Goal: Find specific page/section: Find specific page/section

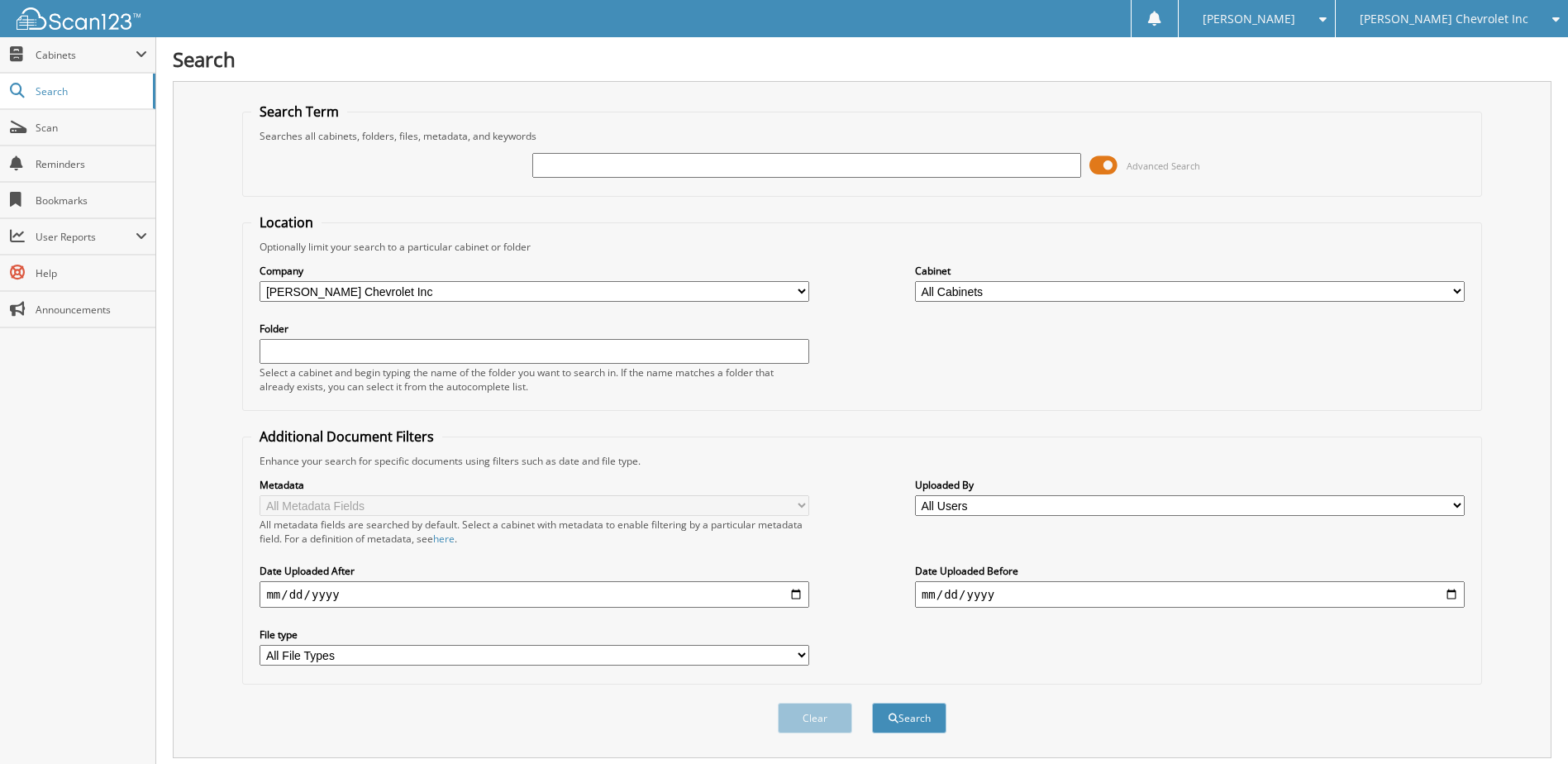
click at [586, 166] on input "text" at bounding box center [807, 165] width 550 height 25
type input "232173"
click at [872, 703] on button "Search" at bounding box center [909, 718] width 74 height 30
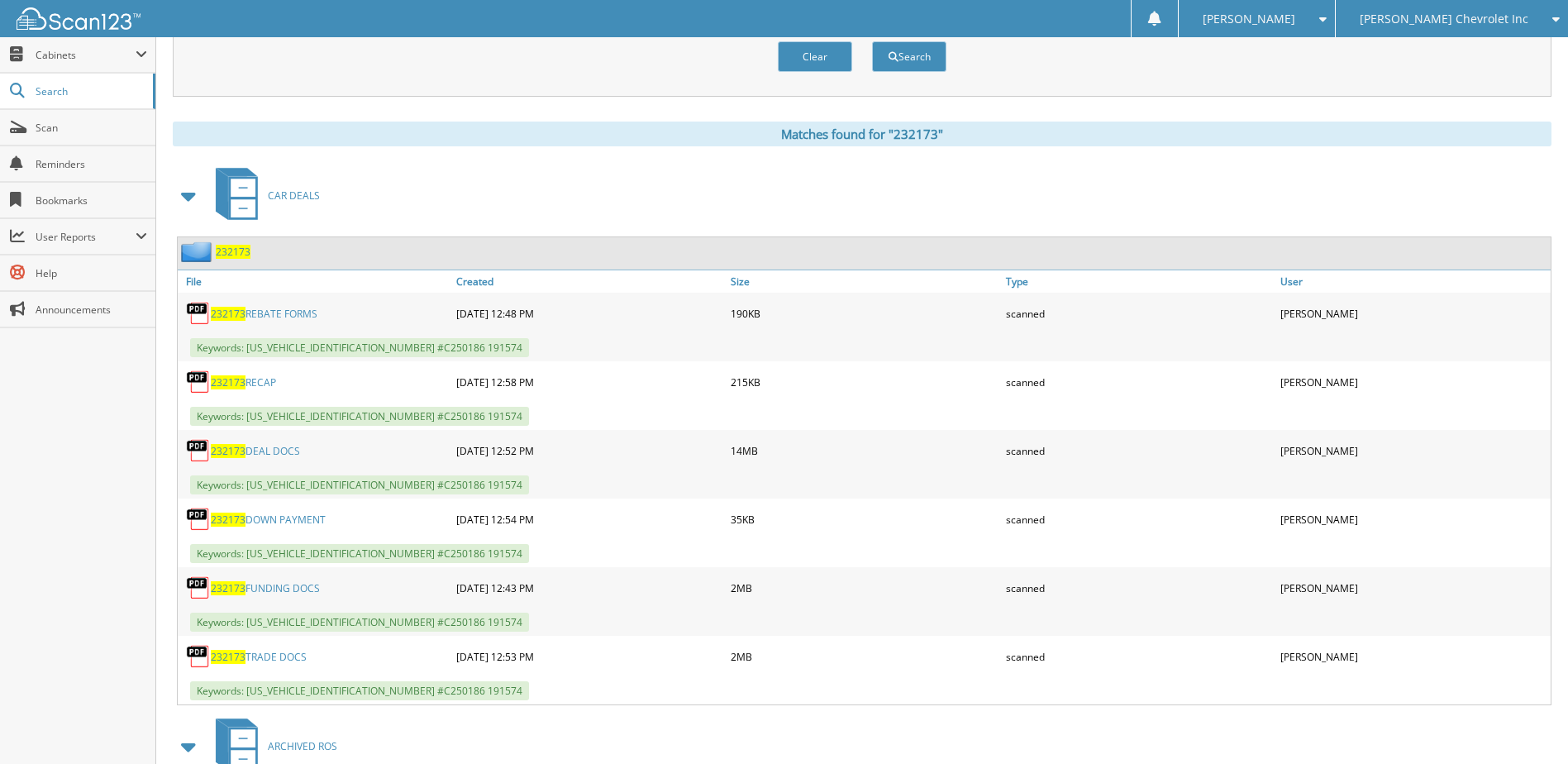
scroll to position [744, 0]
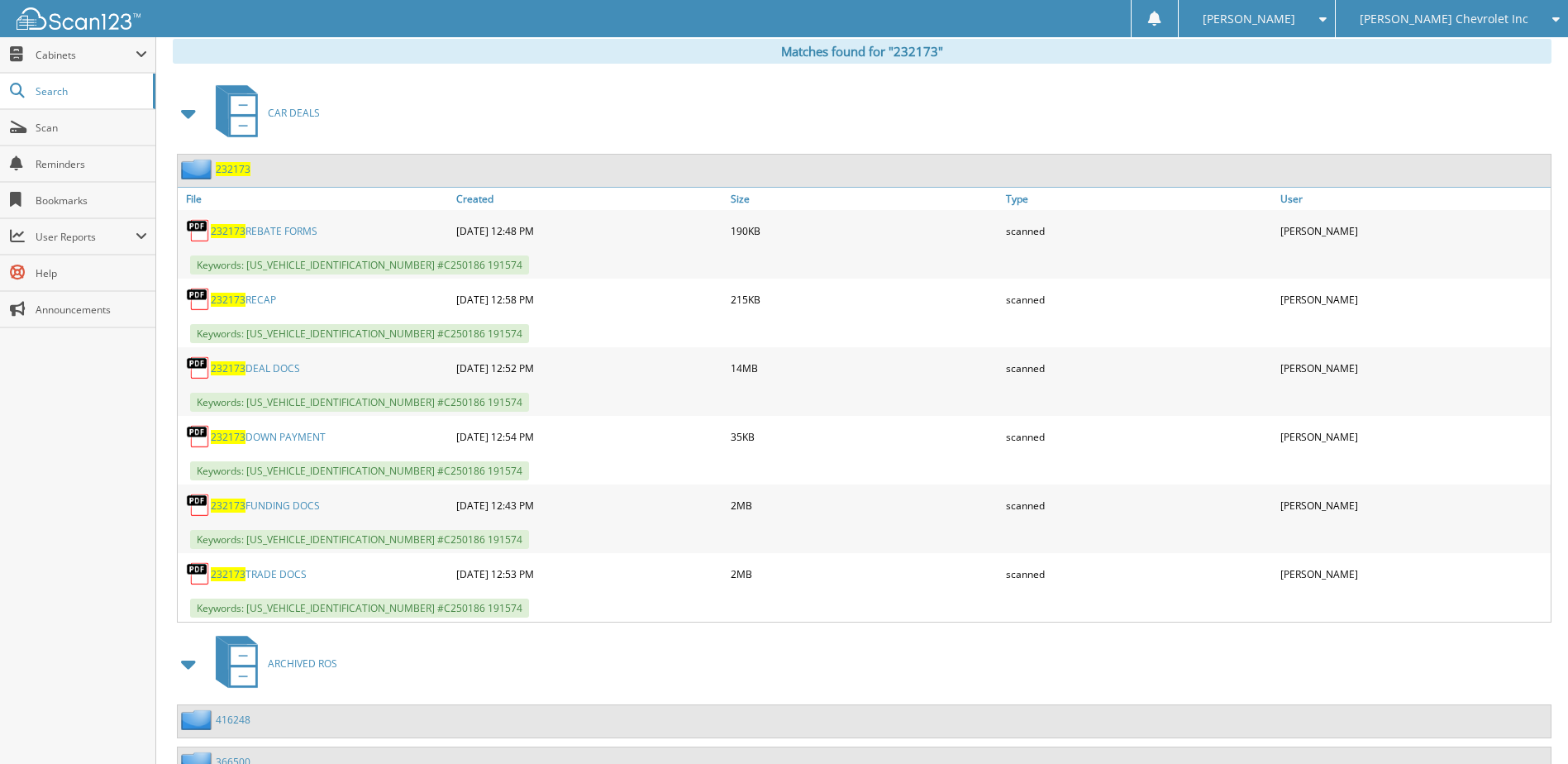
click at [281, 365] on link "232173 DEAL DOCS" at bounding box center [256, 368] width 90 height 14
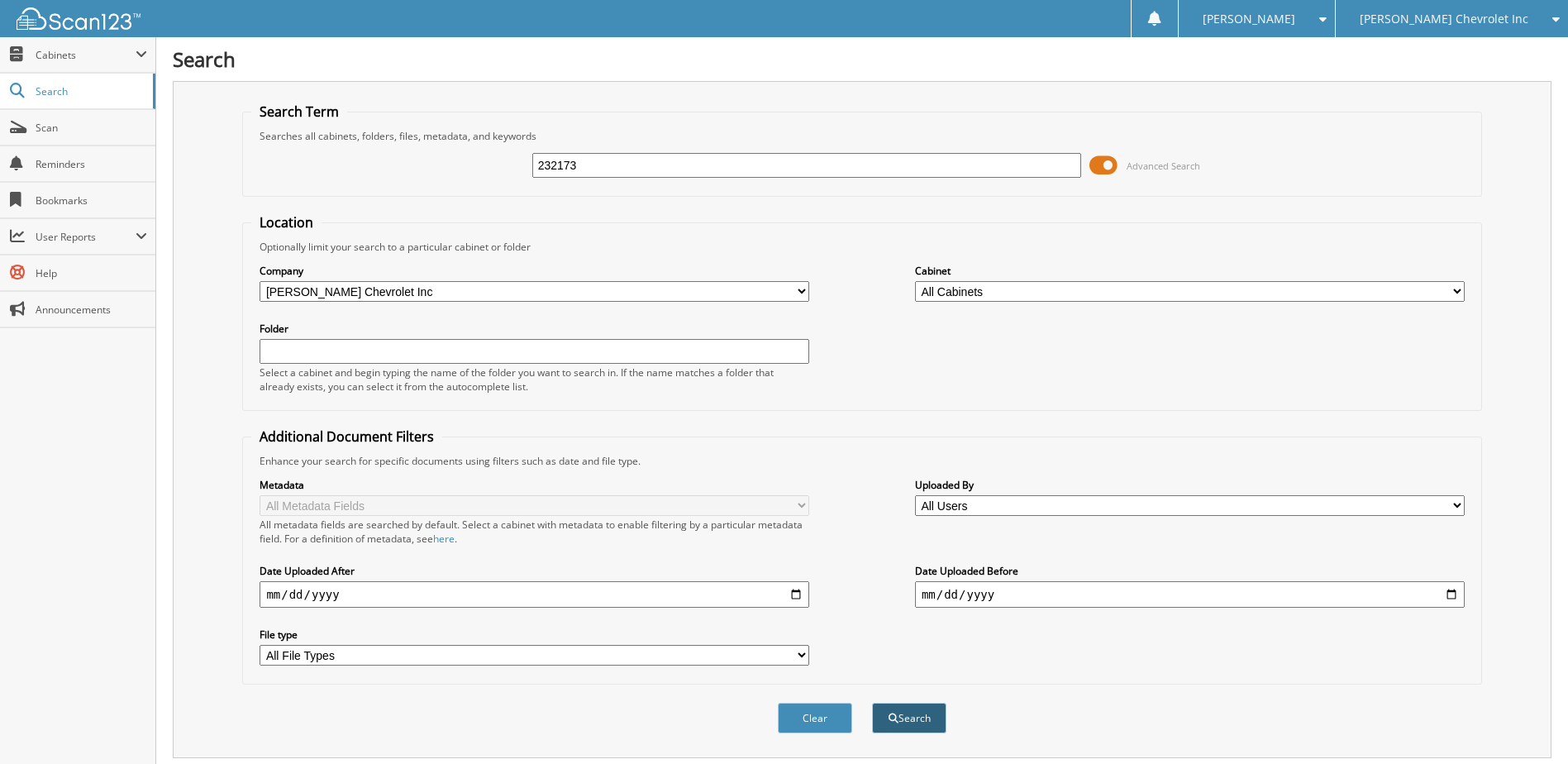
click at [911, 722] on button "Search" at bounding box center [909, 718] width 74 height 30
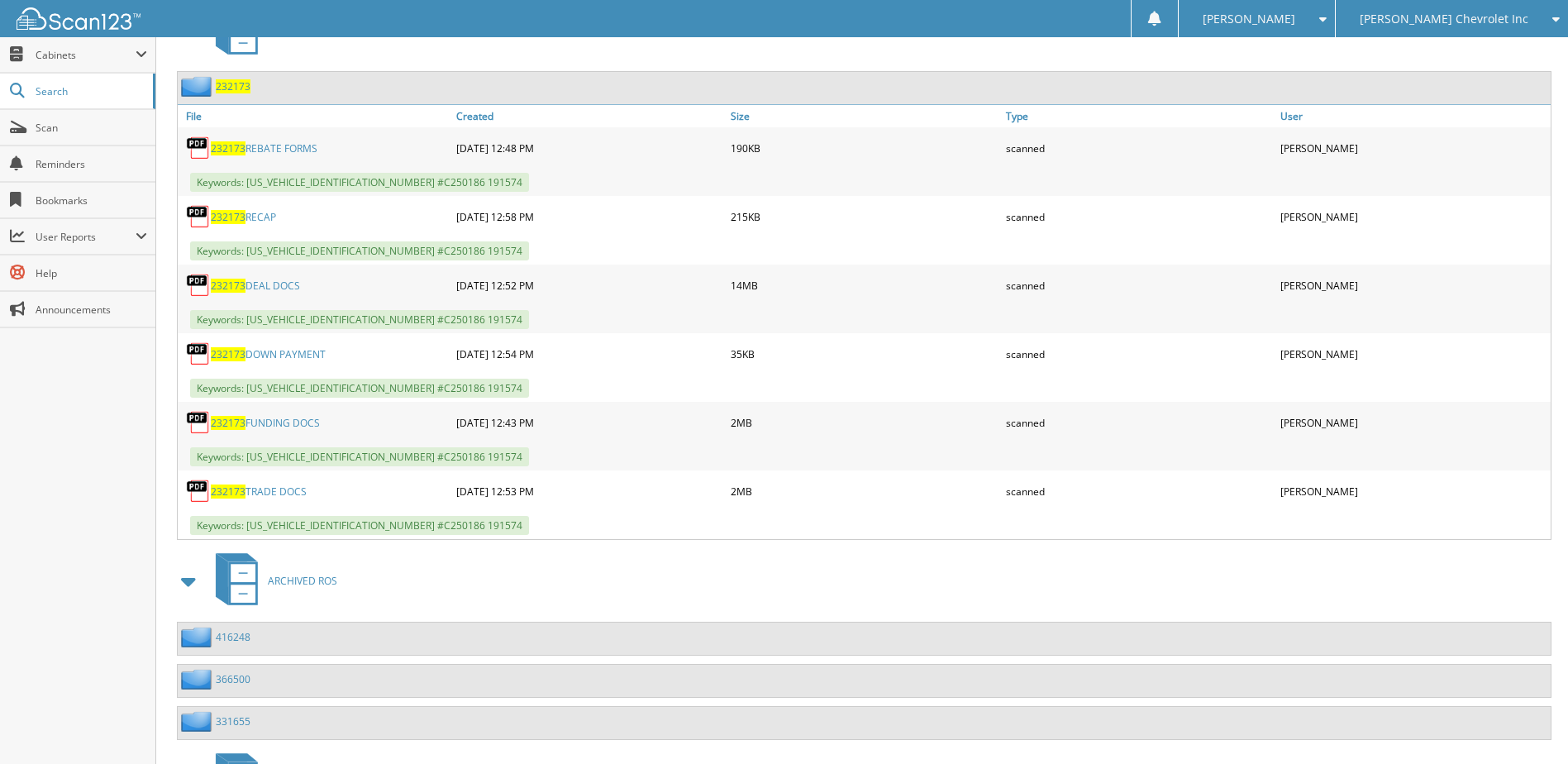
scroll to position [744, 0]
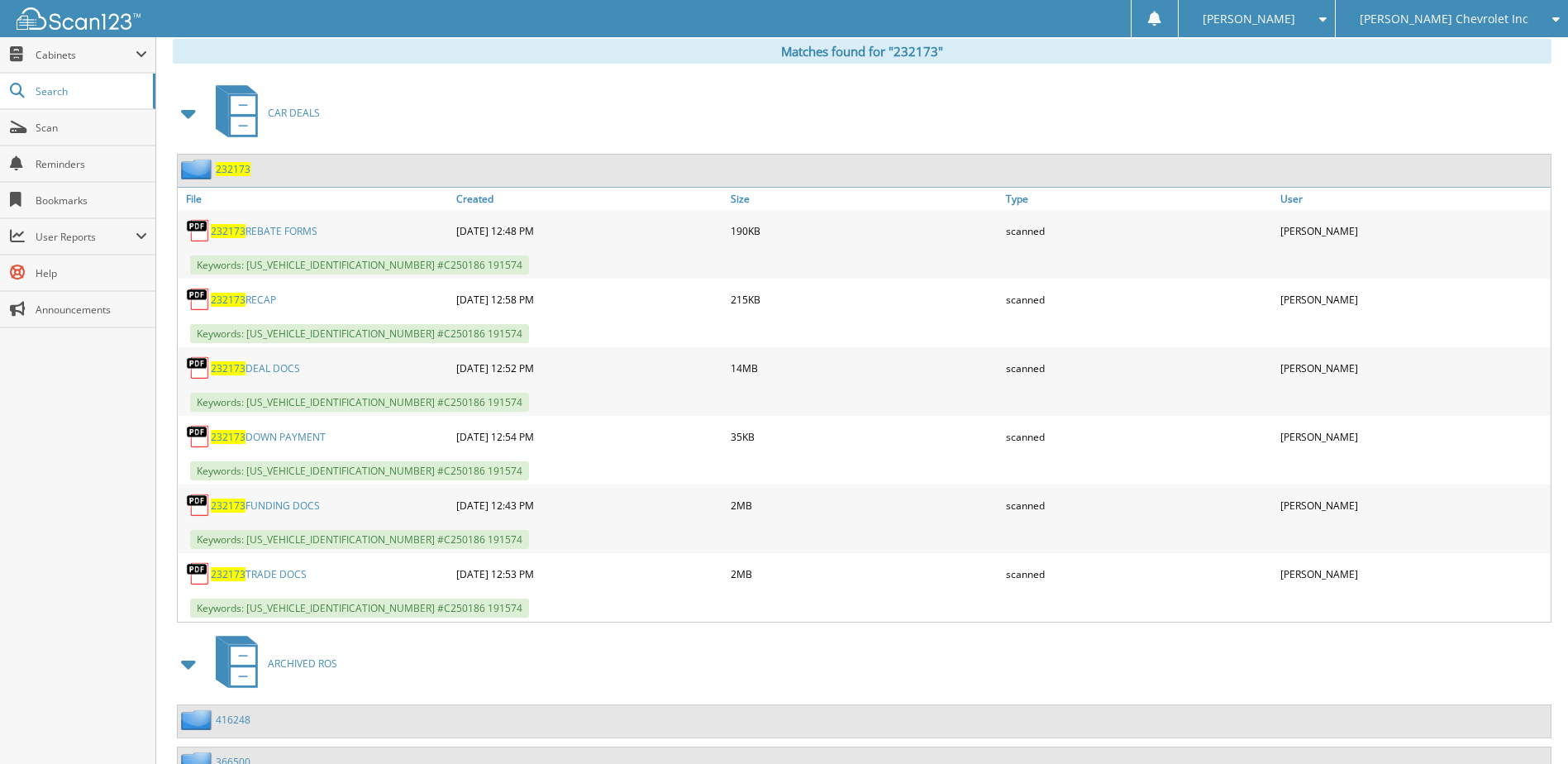
click at [36, 455] on div "Close Cabinets This Company All Companies Search Scan" at bounding box center [78, 400] width 157 height 727
click at [480, 655] on div "ARCHIVED ROS" at bounding box center [862, 663] width 1378 height 65
click at [77, 91] on span "Search" at bounding box center [91, 91] width 109 height 14
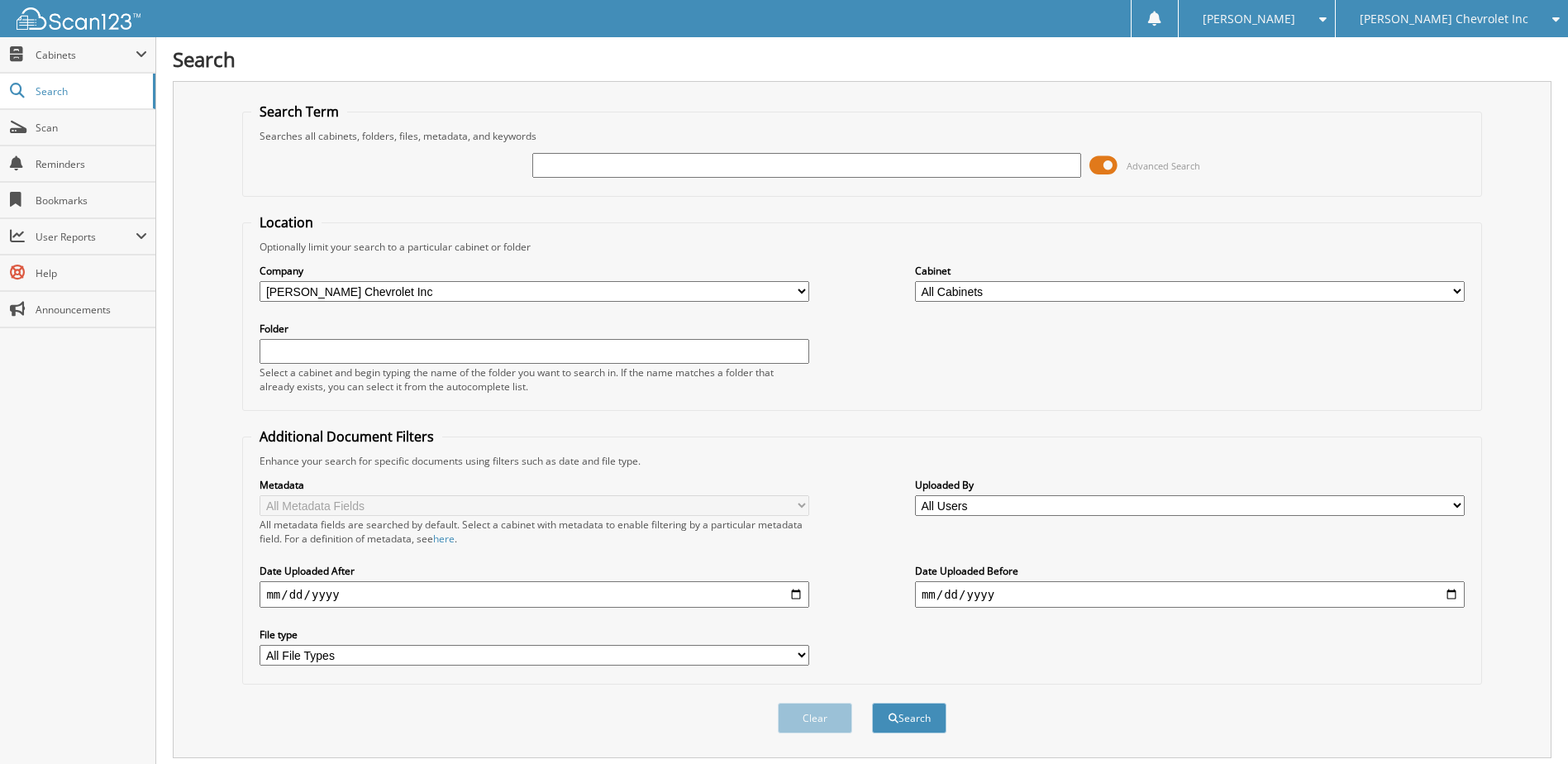
click at [542, 167] on input "text" at bounding box center [807, 165] width 550 height 25
type input "248635"
click at [918, 724] on button "Search" at bounding box center [909, 718] width 74 height 30
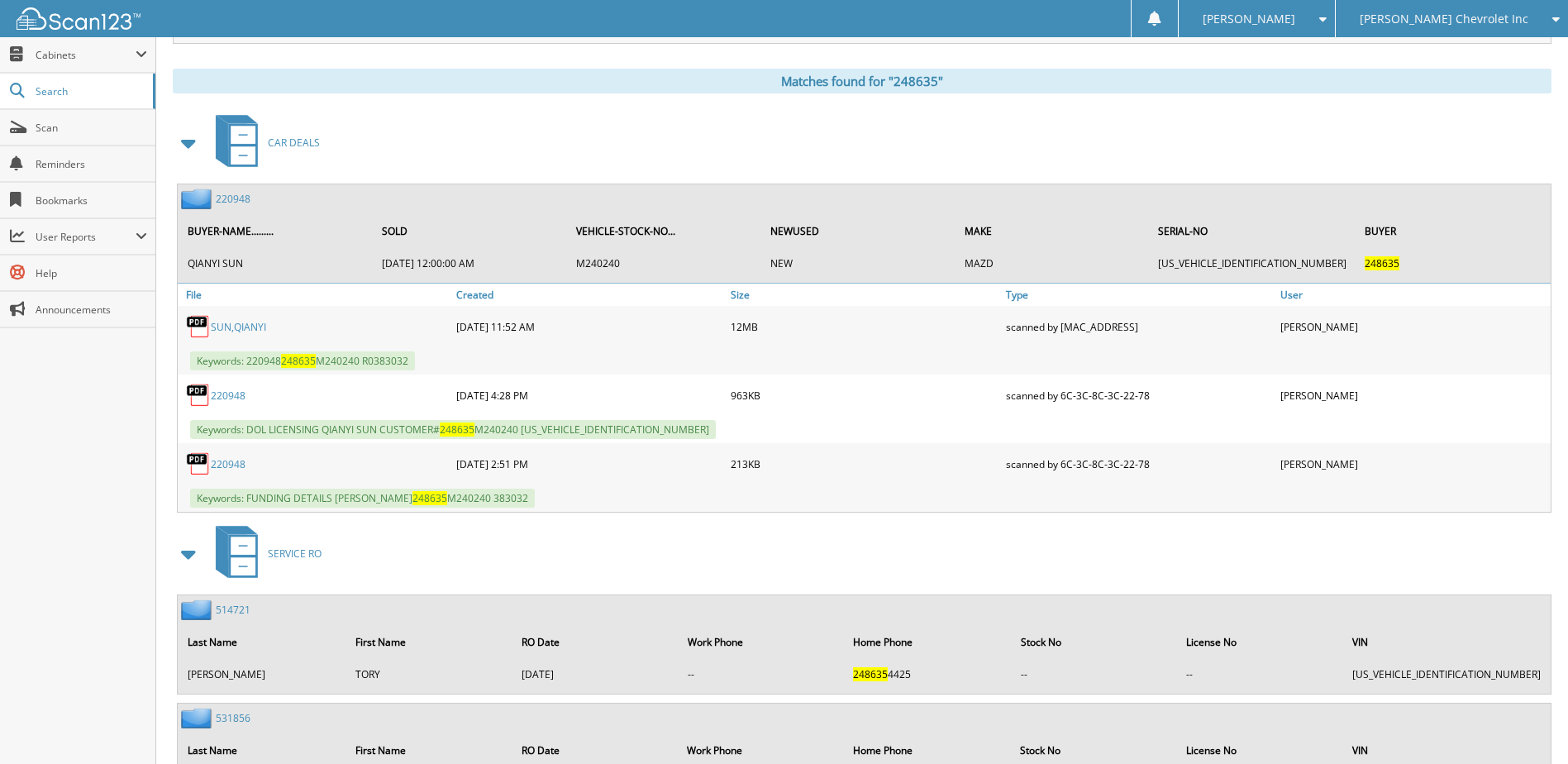
scroll to position [744, 0]
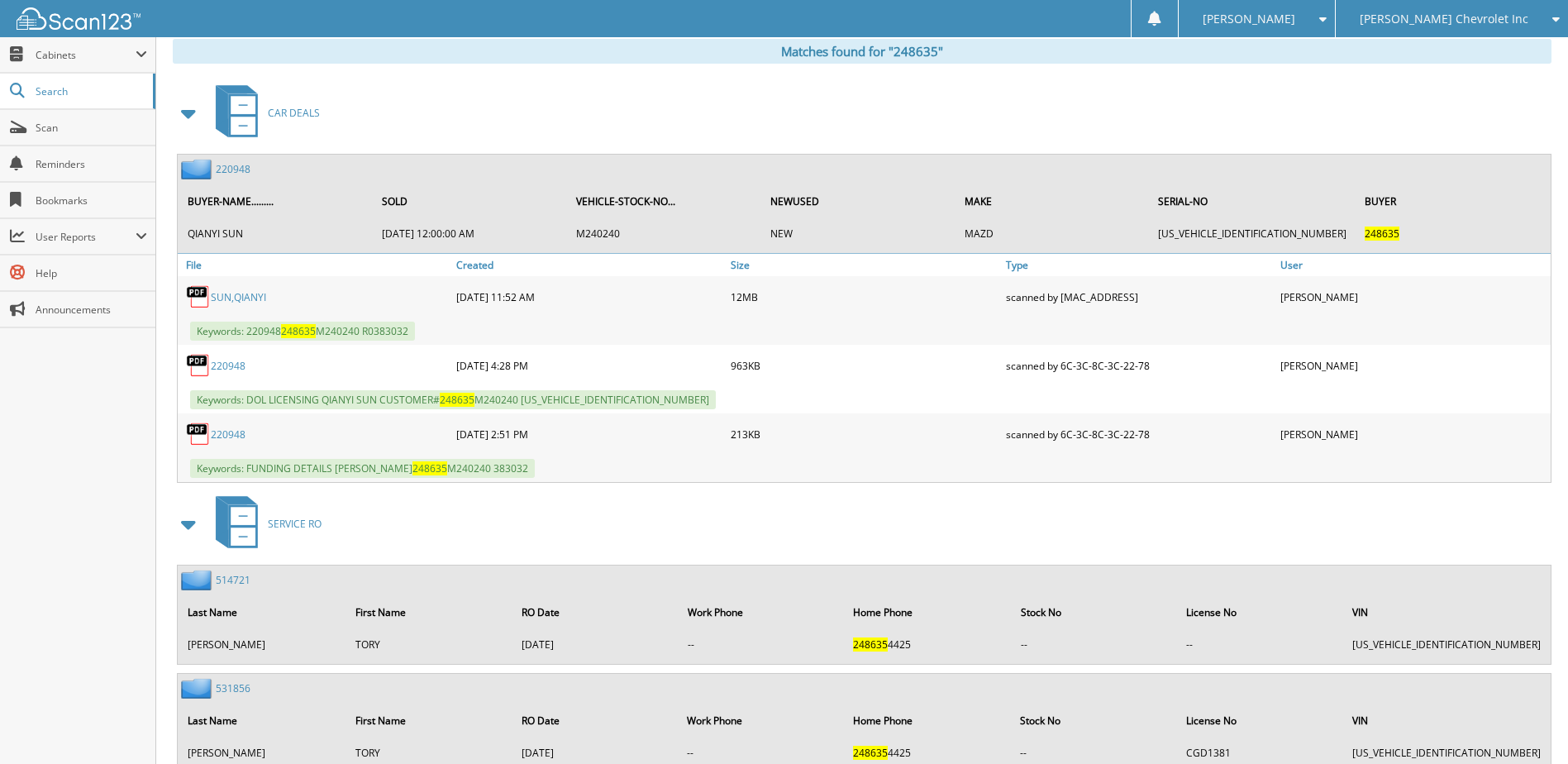
click at [229, 170] on link "220948" at bounding box center [233, 169] width 35 height 14
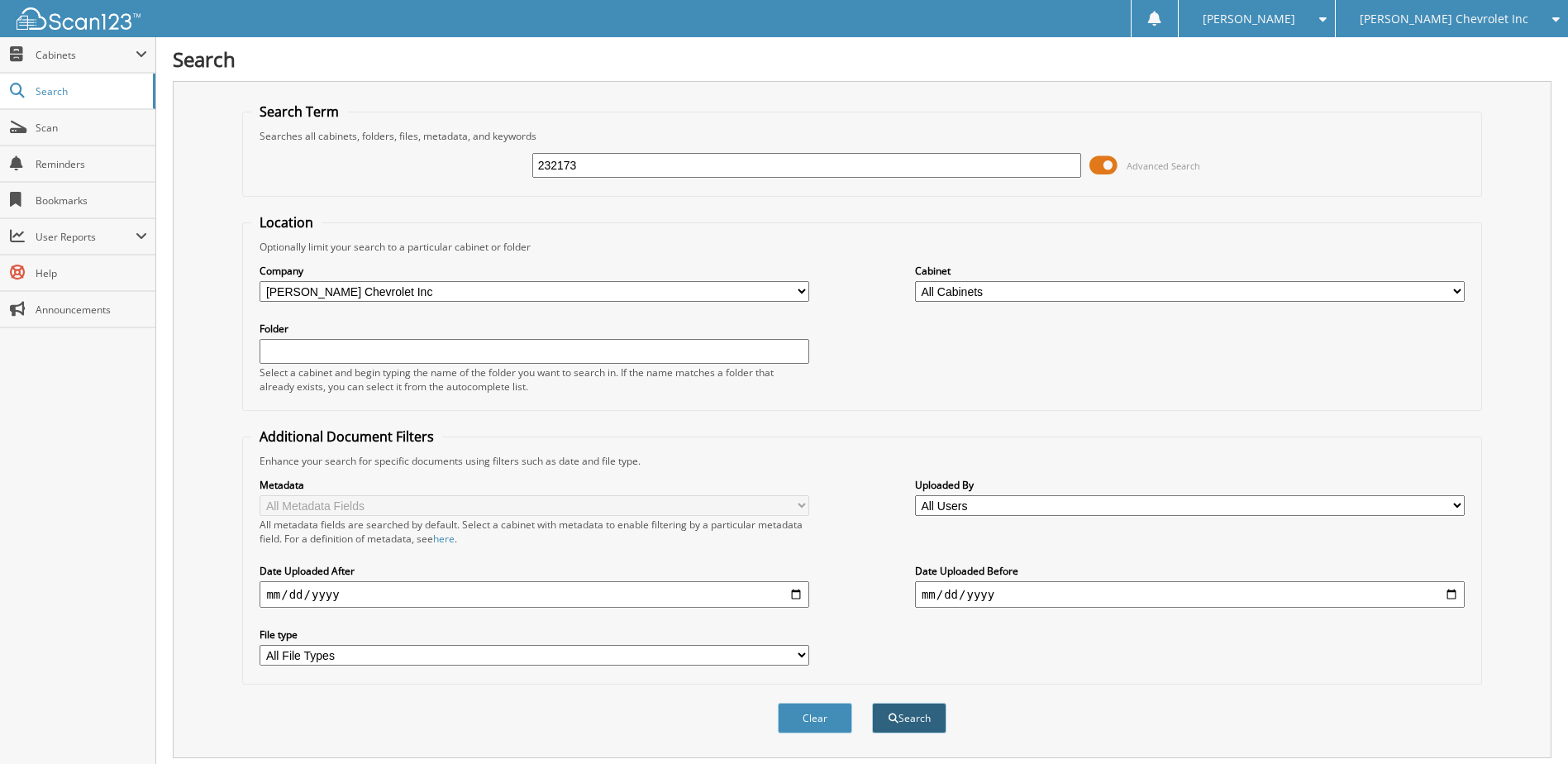
type input "232173"
click at [894, 722] on span "submit" at bounding box center [894, 719] width 10 height 10
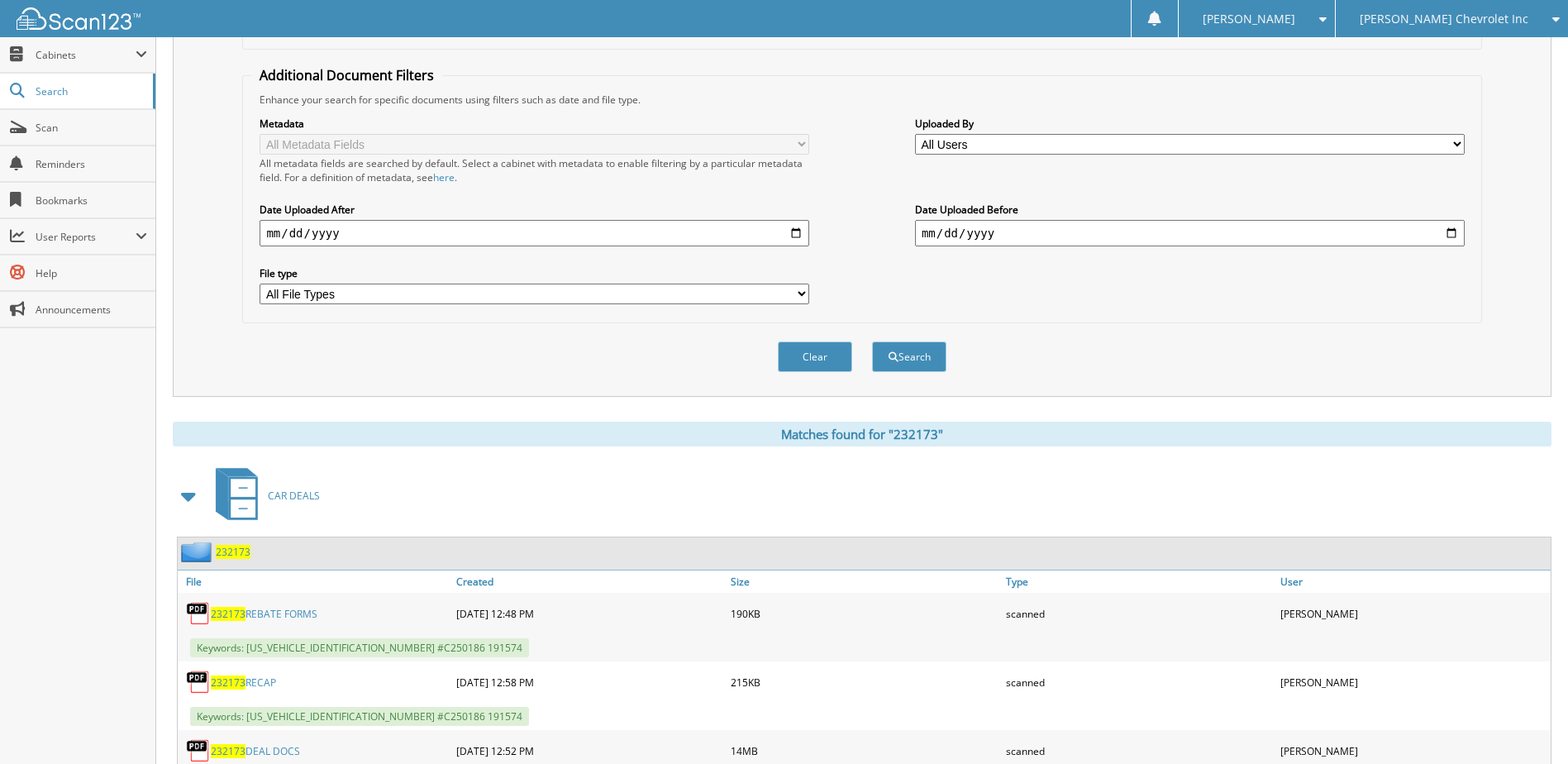
scroll to position [248, 0]
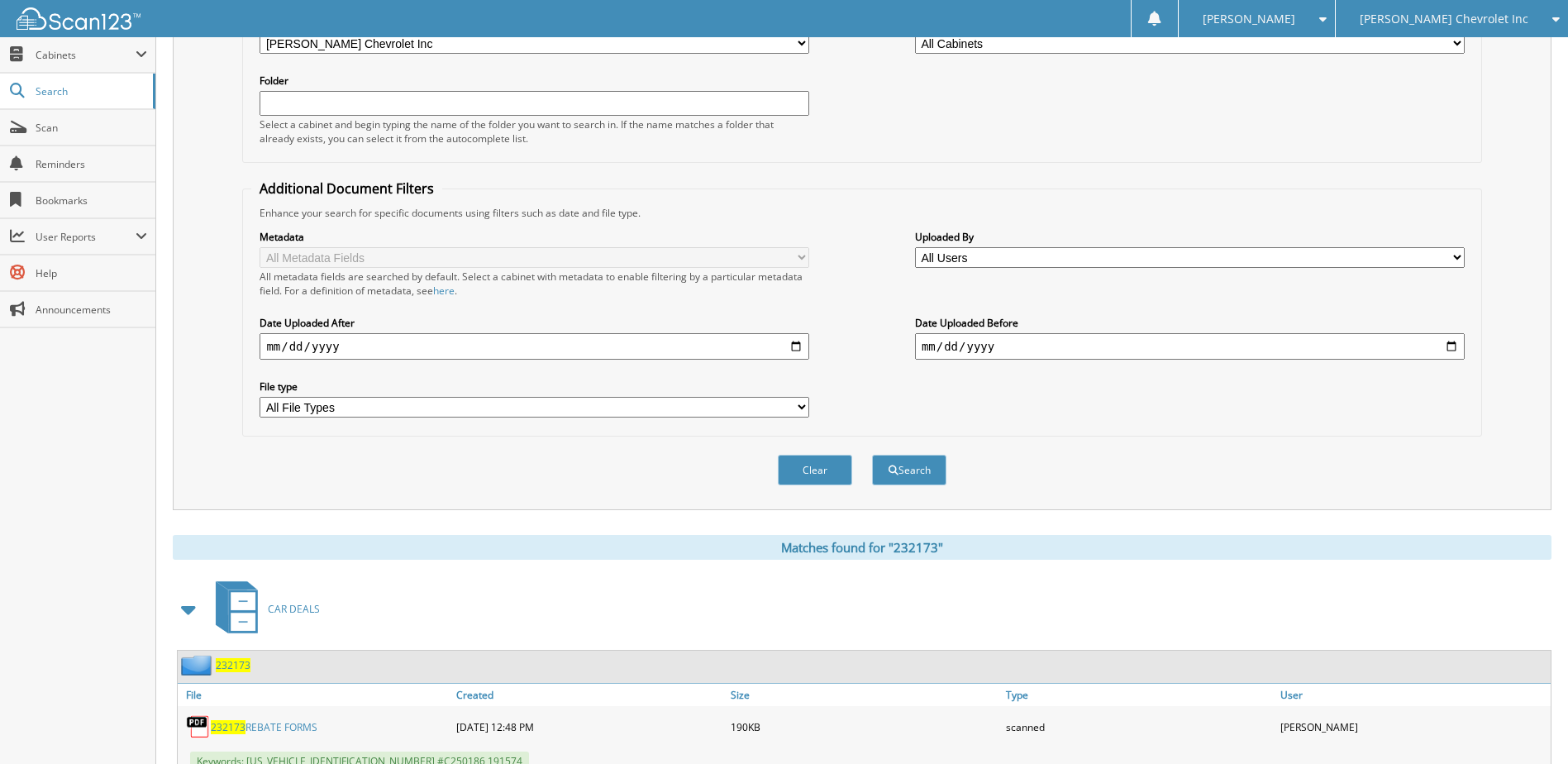
drag, startPoint x: 239, startPoint y: 663, endPoint x: 337, endPoint y: 611, distance: 110.9
click at [239, 663] on span "232173" at bounding box center [233, 665] width 35 height 14
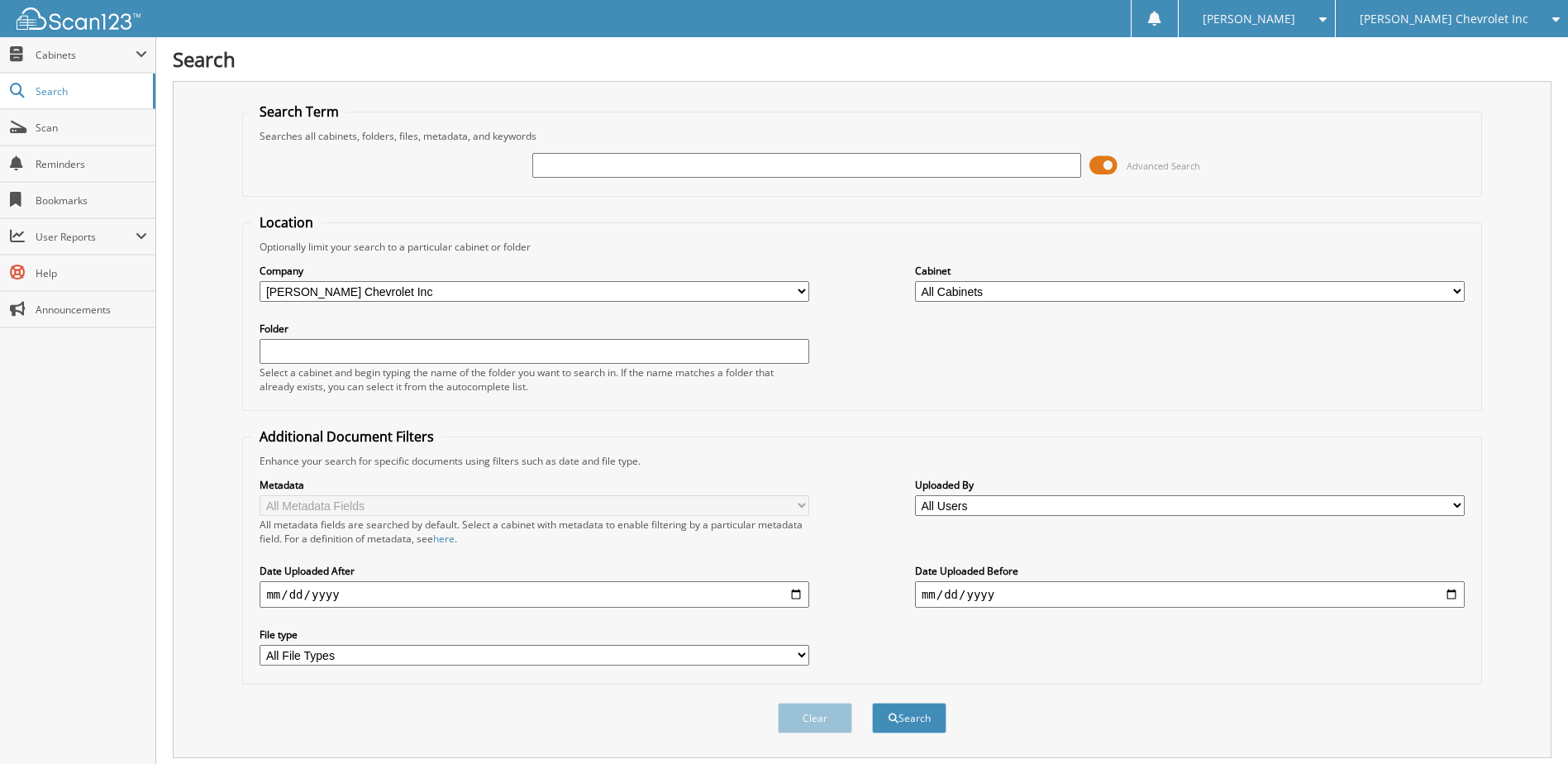
click at [699, 169] on input "text" at bounding box center [807, 165] width 550 height 25
type input "248635"
click at [801, 715] on button "Clear" at bounding box center [815, 718] width 74 height 30
select select
click at [598, 167] on input "text" at bounding box center [807, 165] width 550 height 25
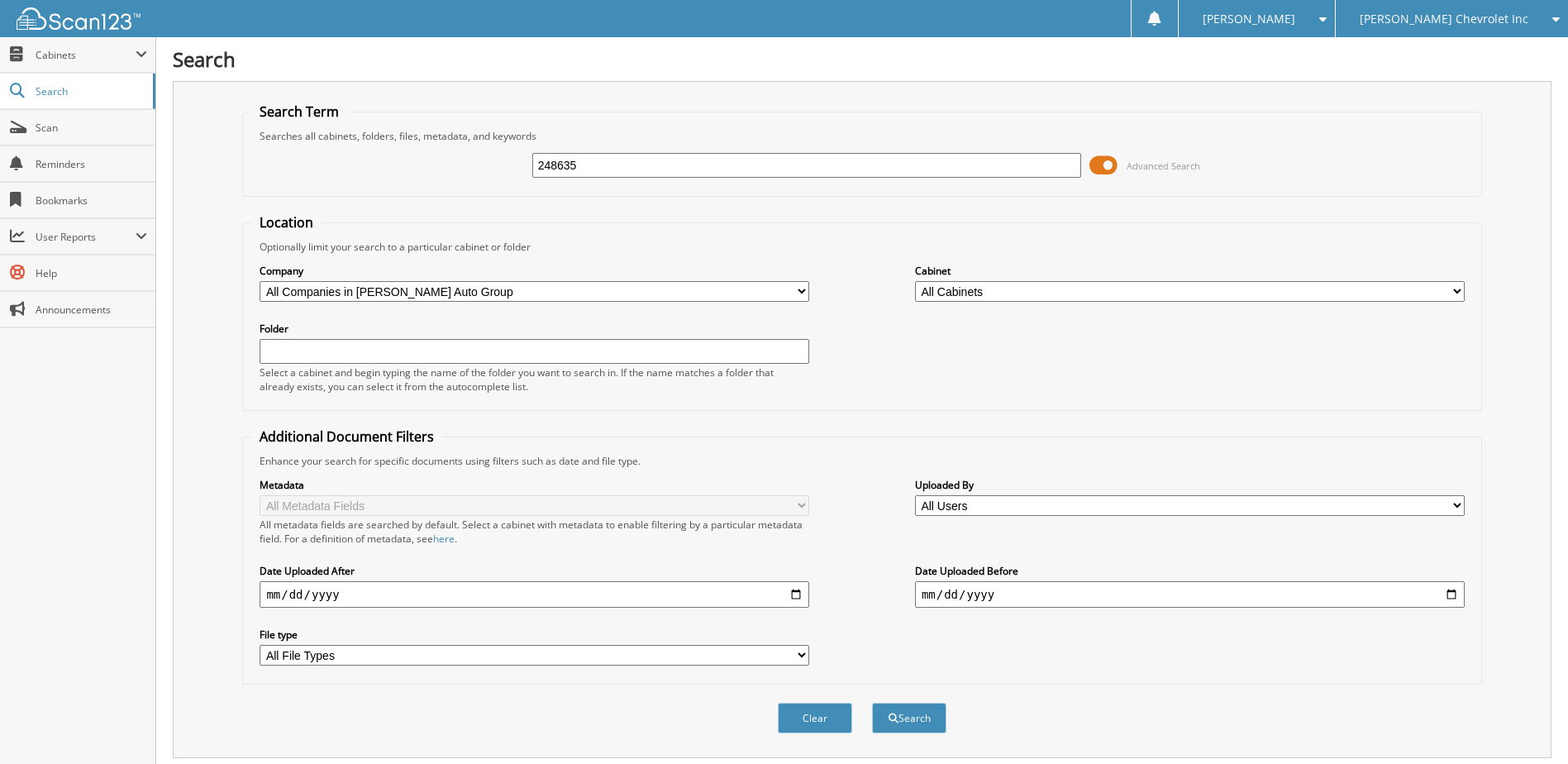
type input "248635"
click at [872, 703] on button "Search" at bounding box center [909, 718] width 74 height 30
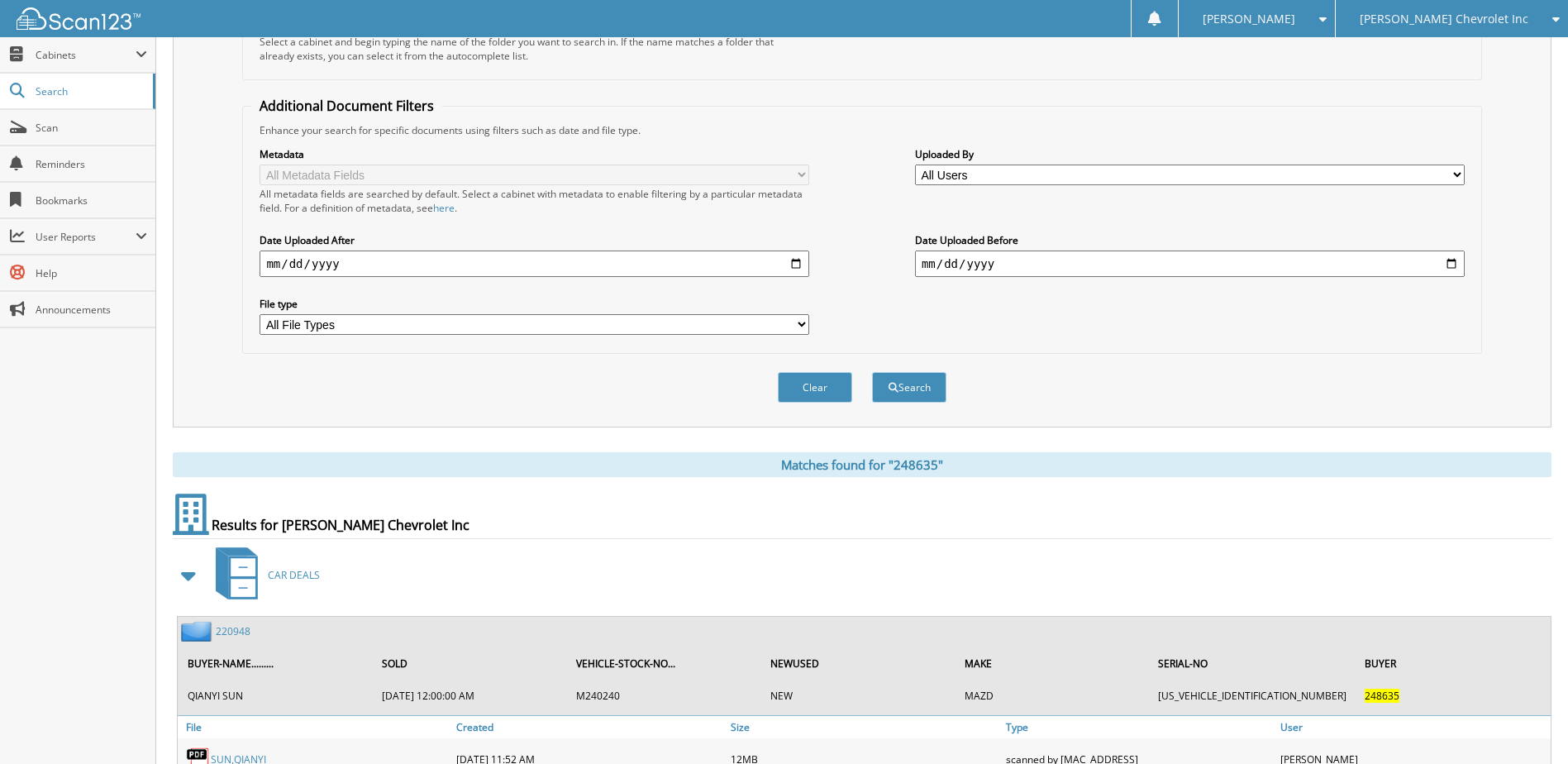
scroll to position [827, 0]
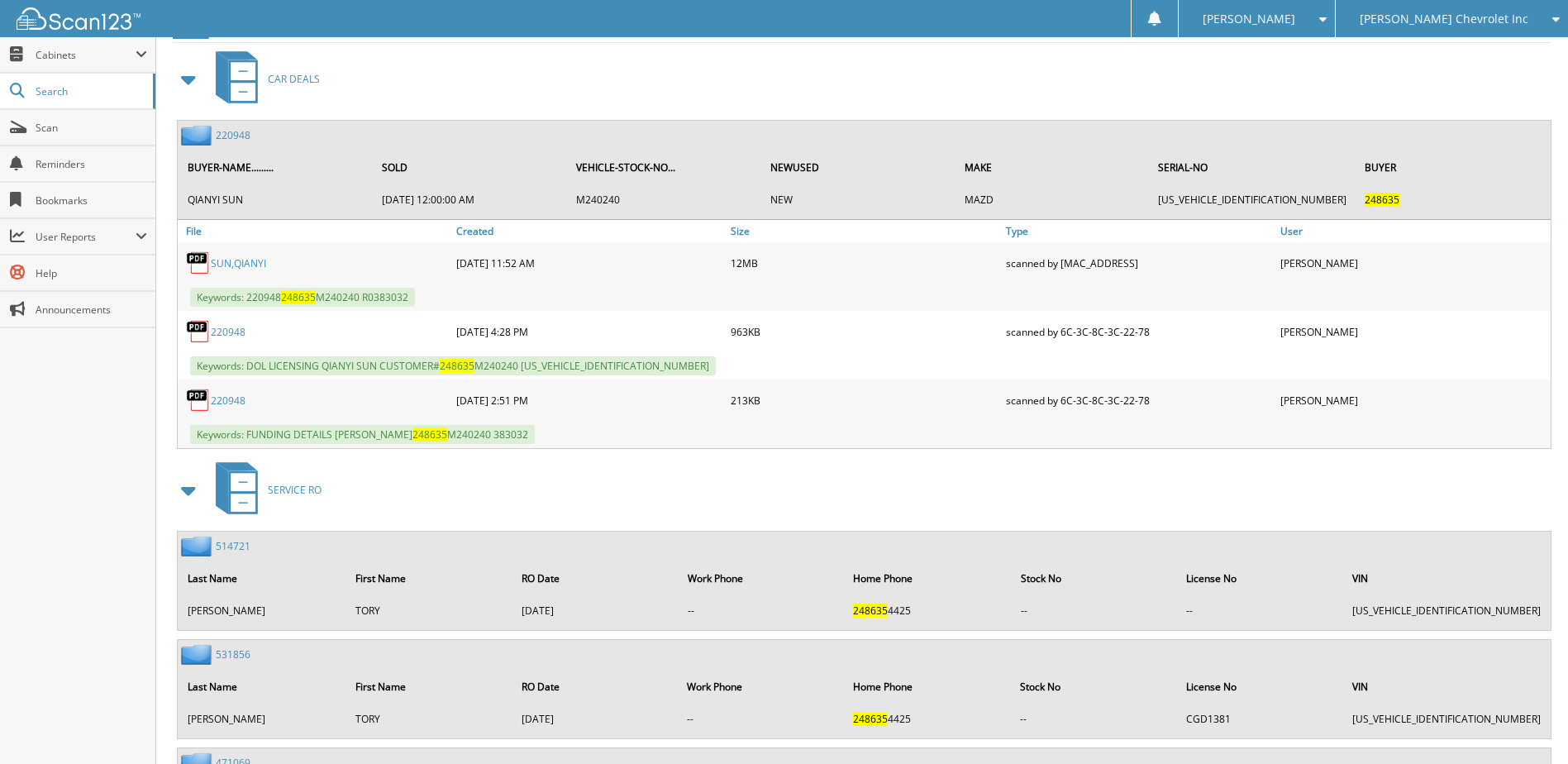
click at [232, 138] on link "220948" at bounding box center [233, 135] width 35 height 14
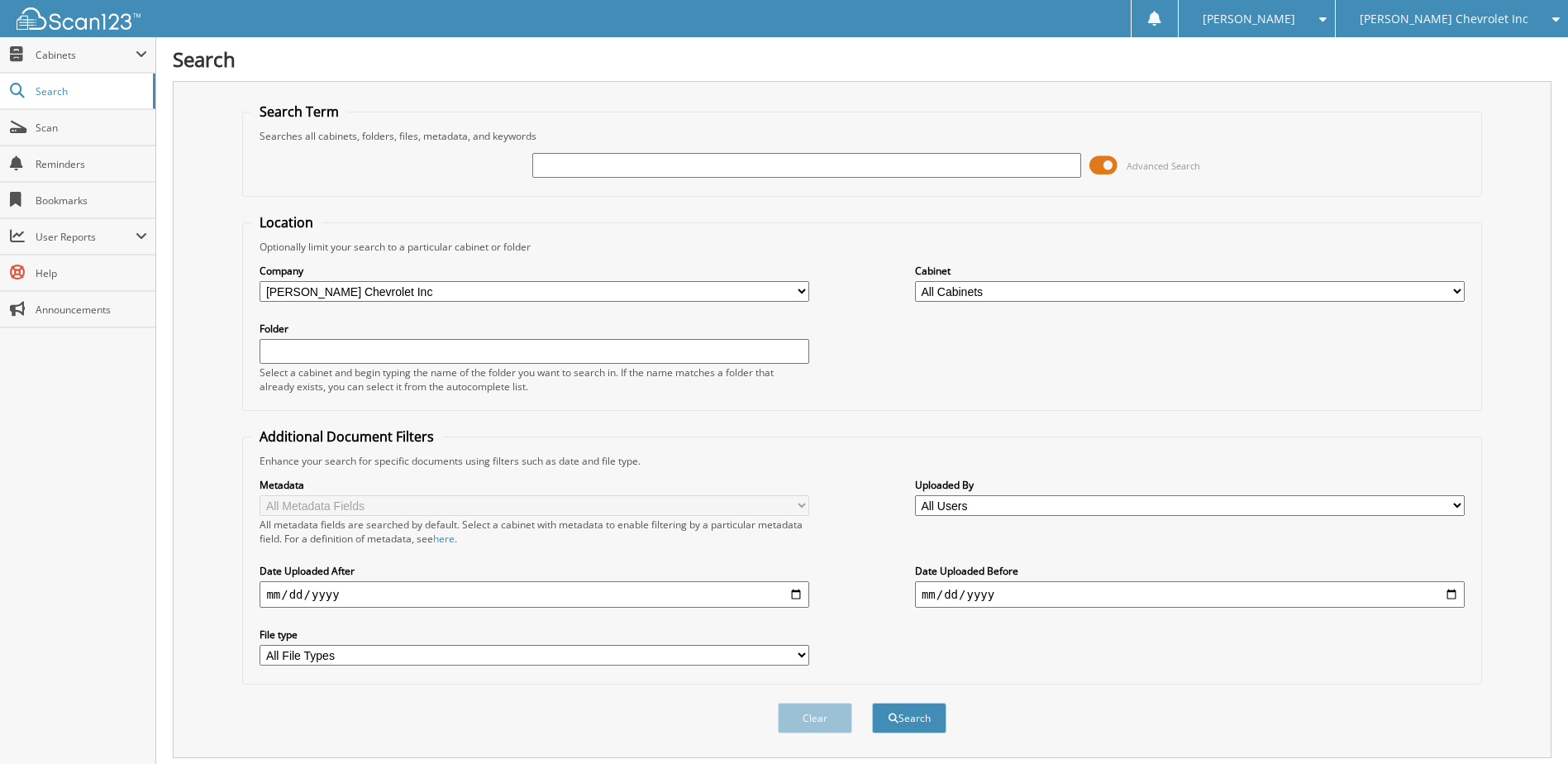
click at [560, 171] on input "text" at bounding box center [807, 165] width 550 height 25
type input "231418"
click at [872, 703] on button "Search" at bounding box center [909, 718] width 74 height 30
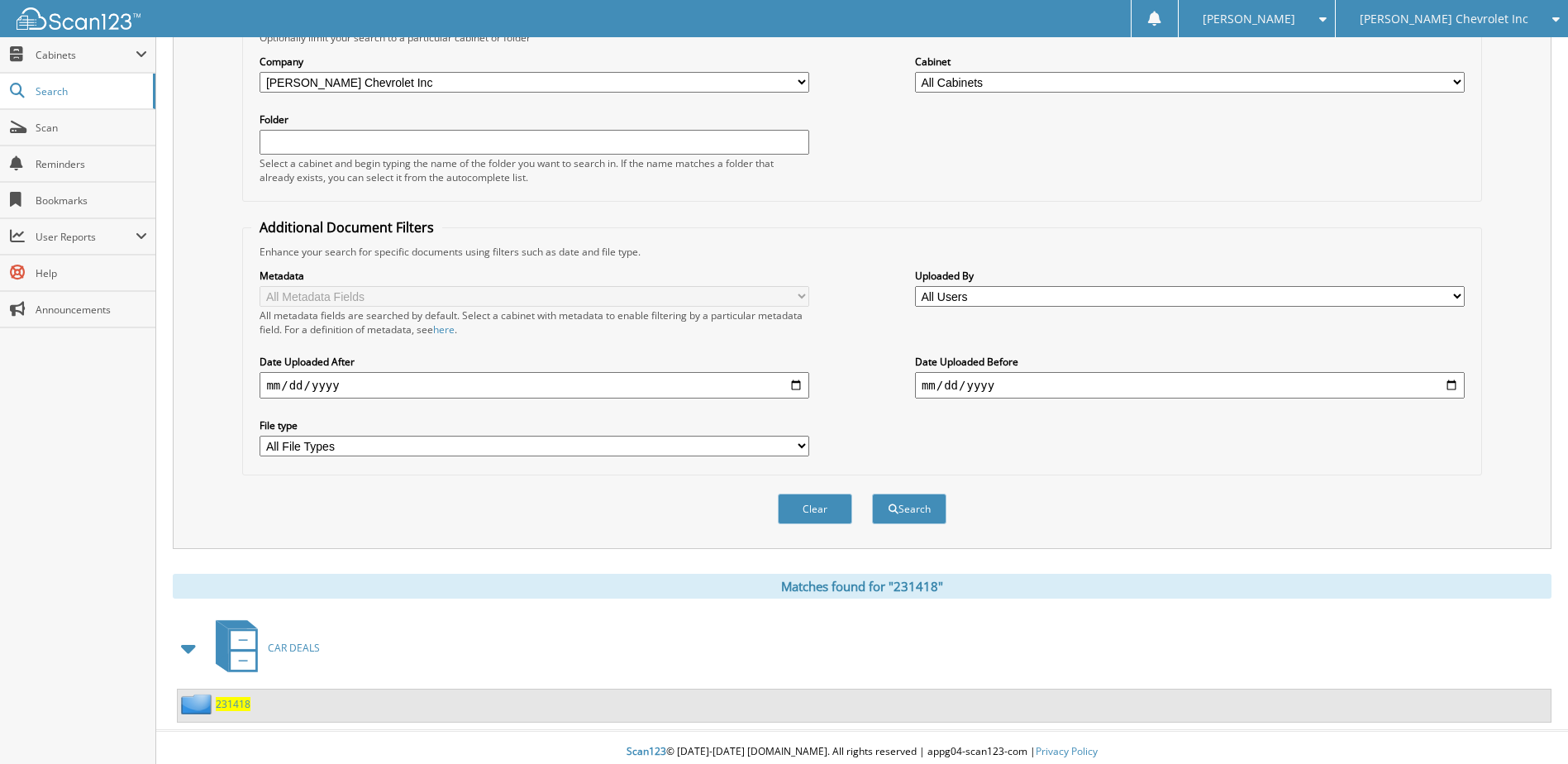
scroll to position [218, 0]
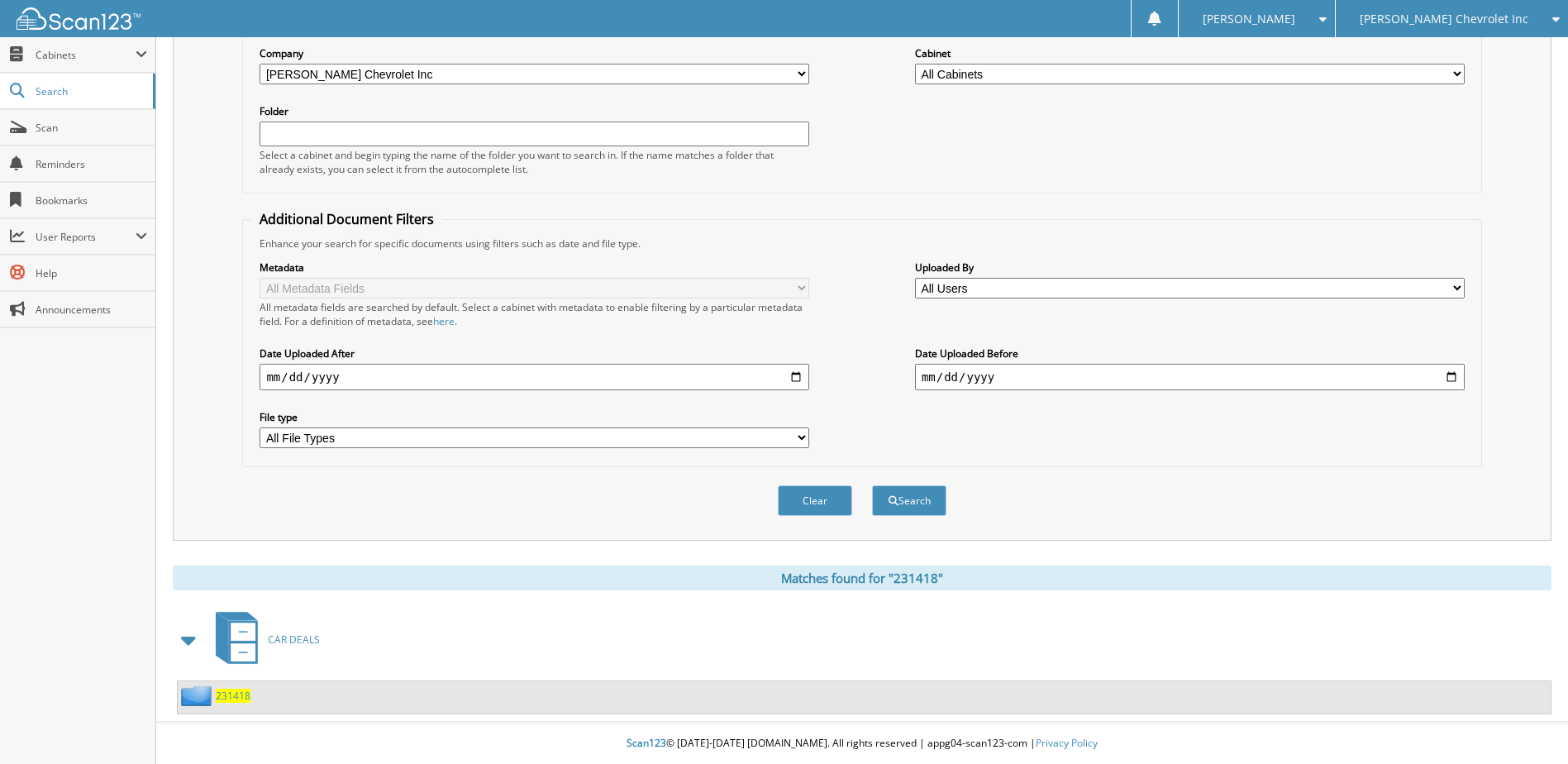
click at [239, 693] on span "231418" at bounding box center [233, 695] width 35 height 14
